Goal: Task Accomplishment & Management: Use online tool/utility

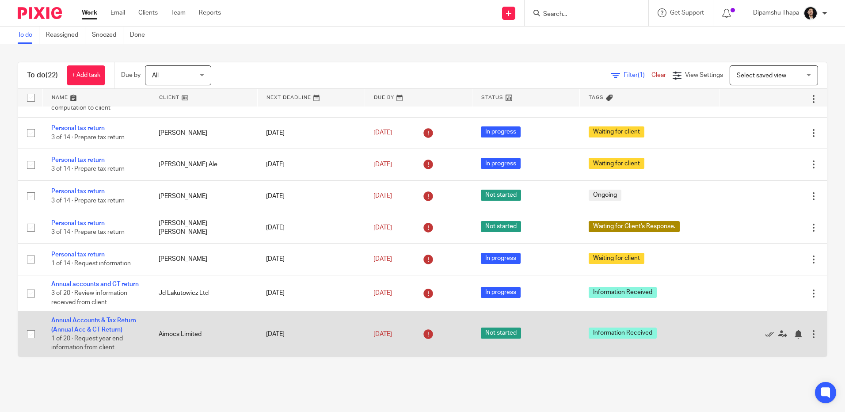
scroll to position [600, 0]
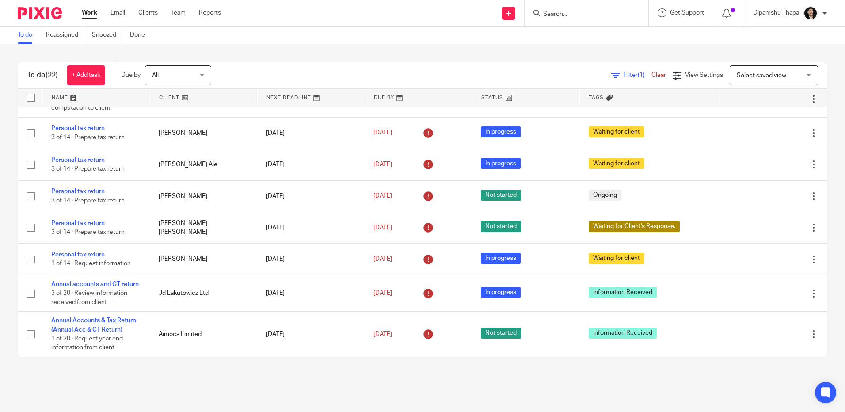
click at [562, 19] on div at bounding box center [586, 13] width 124 height 26
click at [562, 13] on input "Search" at bounding box center [582, 15] width 80 height 8
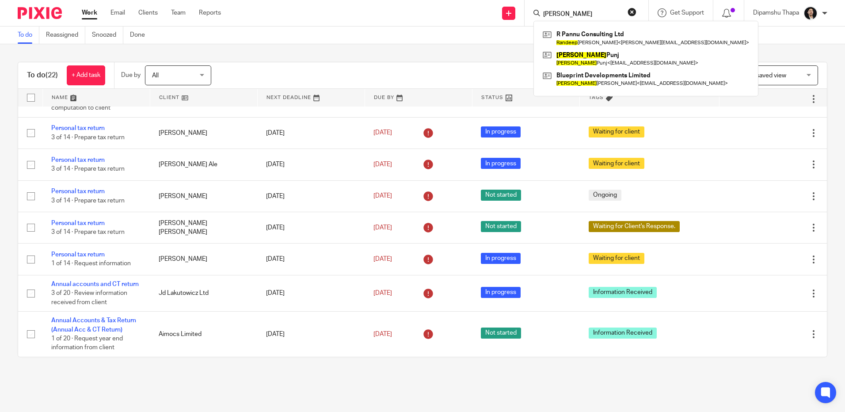
type input "ramandeep"
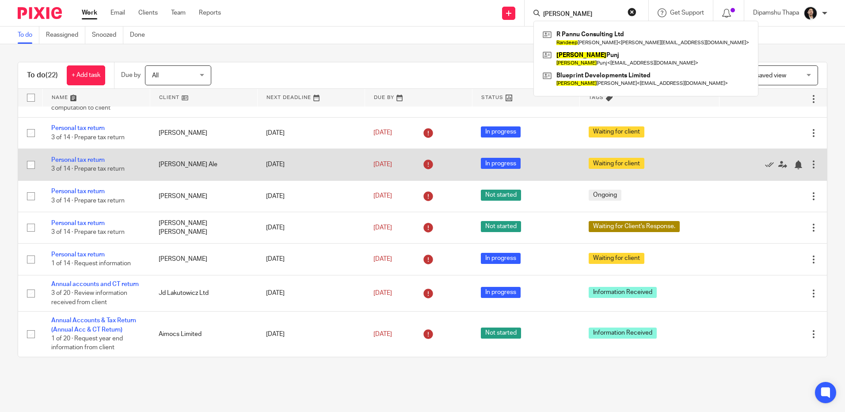
scroll to position [689, 0]
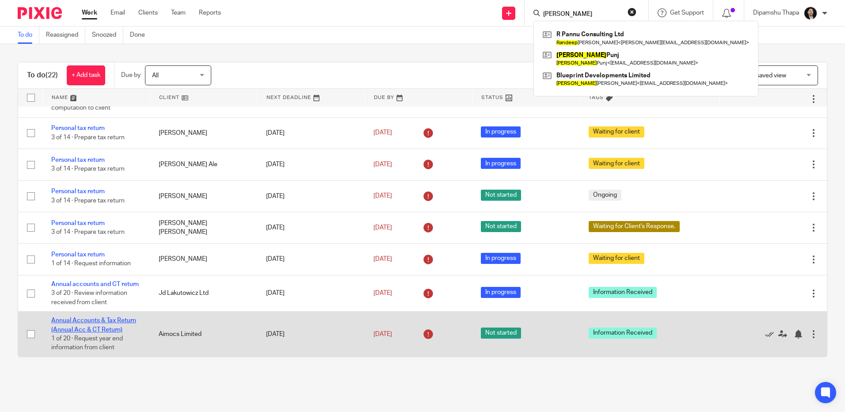
click at [97, 323] on link "Annual Accounts & Tax Return (Annual Acc & CT Return)" at bounding box center [93, 324] width 85 height 15
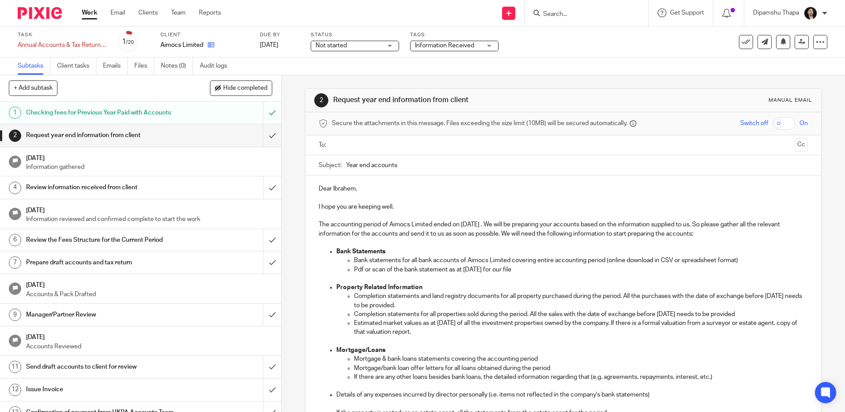
click at [203, 46] on link at bounding box center [208, 45] width 11 height 9
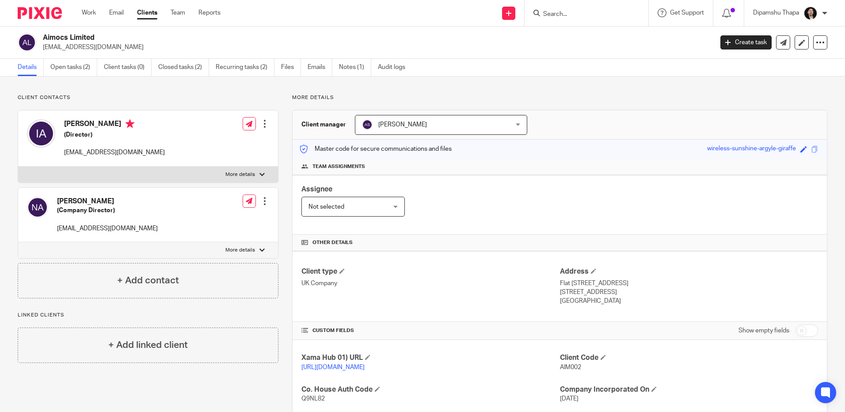
drag, startPoint x: 554, startPoint y: 283, endPoint x: 616, endPoint y: 285, distance: 61.9
click at [616, 285] on div "Client type UK Company Address [STREET_ADDRESS] [STREET_ADDRESS] [GEOGRAPHIC_DA…" at bounding box center [559, 286] width 534 height 71
click at [616, 285] on p "Flat [STREET_ADDRESS]" at bounding box center [689, 283] width 258 height 9
drag, startPoint x: 555, startPoint y: 281, endPoint x: 621, endPoint y: 283, distance: 65.9
click at [621, 283] on p "Flat 6 Poppyfield House, Copperwood Place" at bounding box center [689, 283] width 258 height 9
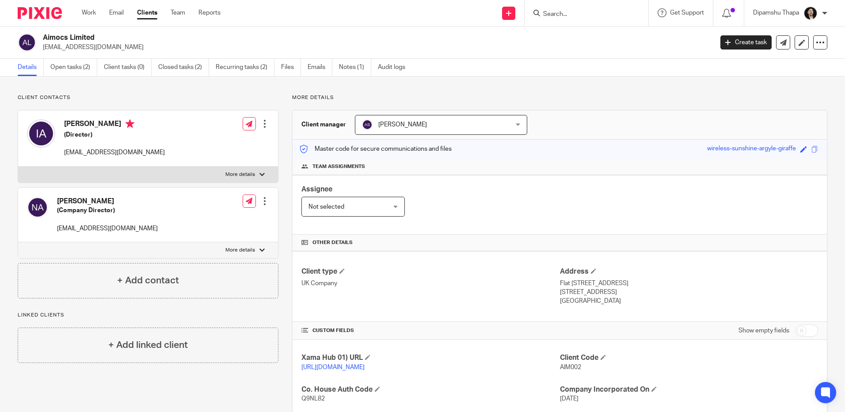
copy p "Flat 6 Poppyfield House"
click at [736, 252] on div "Client type UK Company Address Flat 6 Poppyfield House, Copperwood Place London…" at bounding box center [559, 286] width 534 height 71
drag, startPoint x: 623, startPoint y: 281, endPoint x: 675, endPoint y: 288, distance: 52.1
click at [675, 288] on p "Flat 6 Poppyfield House, Copperwood Place" at bounding box center [689, 283] width 258 height 9
copy p "Copperwood Place"
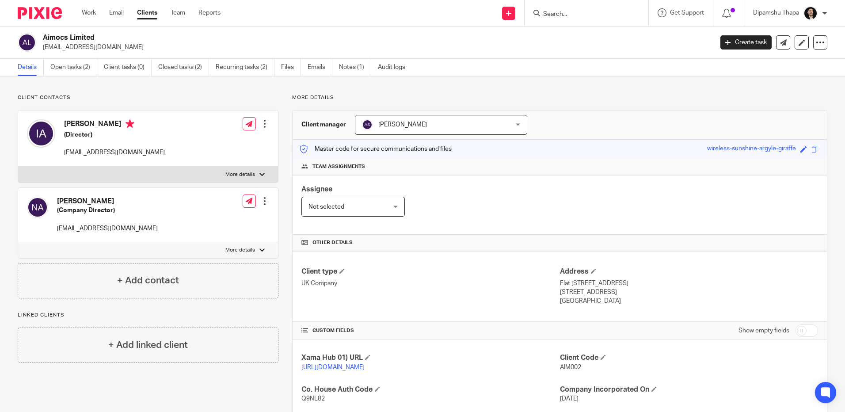
drag, startPoint x: 589, startPoint y: 305, endPoint x: 596, endPoint y: 300, distance: 8.6
click at [589, 305] on p "United Kingdom" at bounding box center [689, 300] width 258 height 9
drag, startPoint x: 610, startPoint y: 291, endPoint x: 580, endPoint y: 294, distance: 30.6
click at [580, 294] on p "London, SE10 8GD" at bounding box center [689, 292] width 258 height 9
copy p "SE10 8GD"
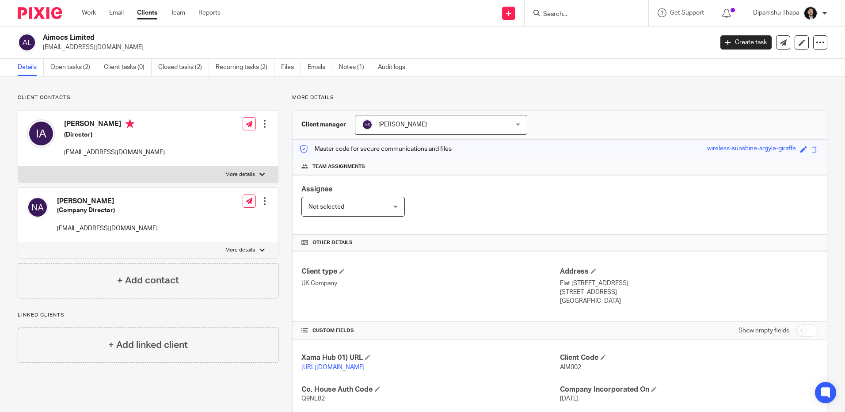
drag, startPoint x: 160, startPoint y: 152, endPoint x: 60, endPoint y: 163, distance: 100.5
click at [60, 163] on div "Ibrahem Nasser Albalkhi (Director) ibrahimnasserofficial@gmail.com Edit contact…" at bounding box center [148, 138] width 260 height 56
copy p "ibrahimnasserofficial@gmail.com"
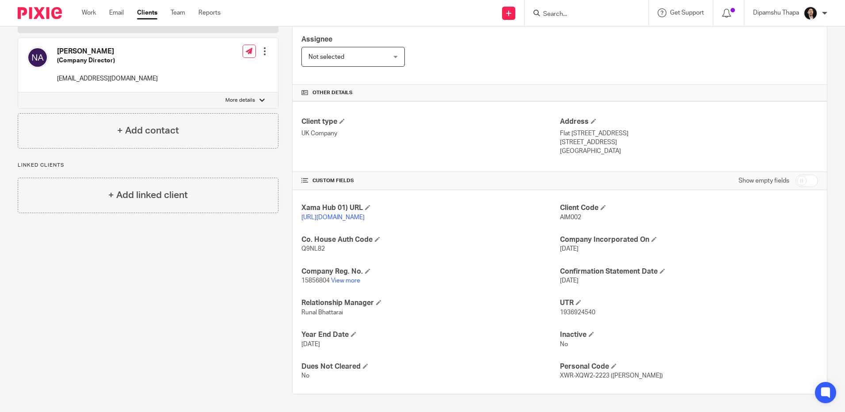
scroll to position [159, 0]
click at [478, 322] on div "Xama Hub 01) URL https://platform.xamatech.com/portal/crm/clients/d59b8d10-52ee…" at bounding box center [559, 292] width 534 height 204
